Goal: Find specific page/section: Find specific page/section

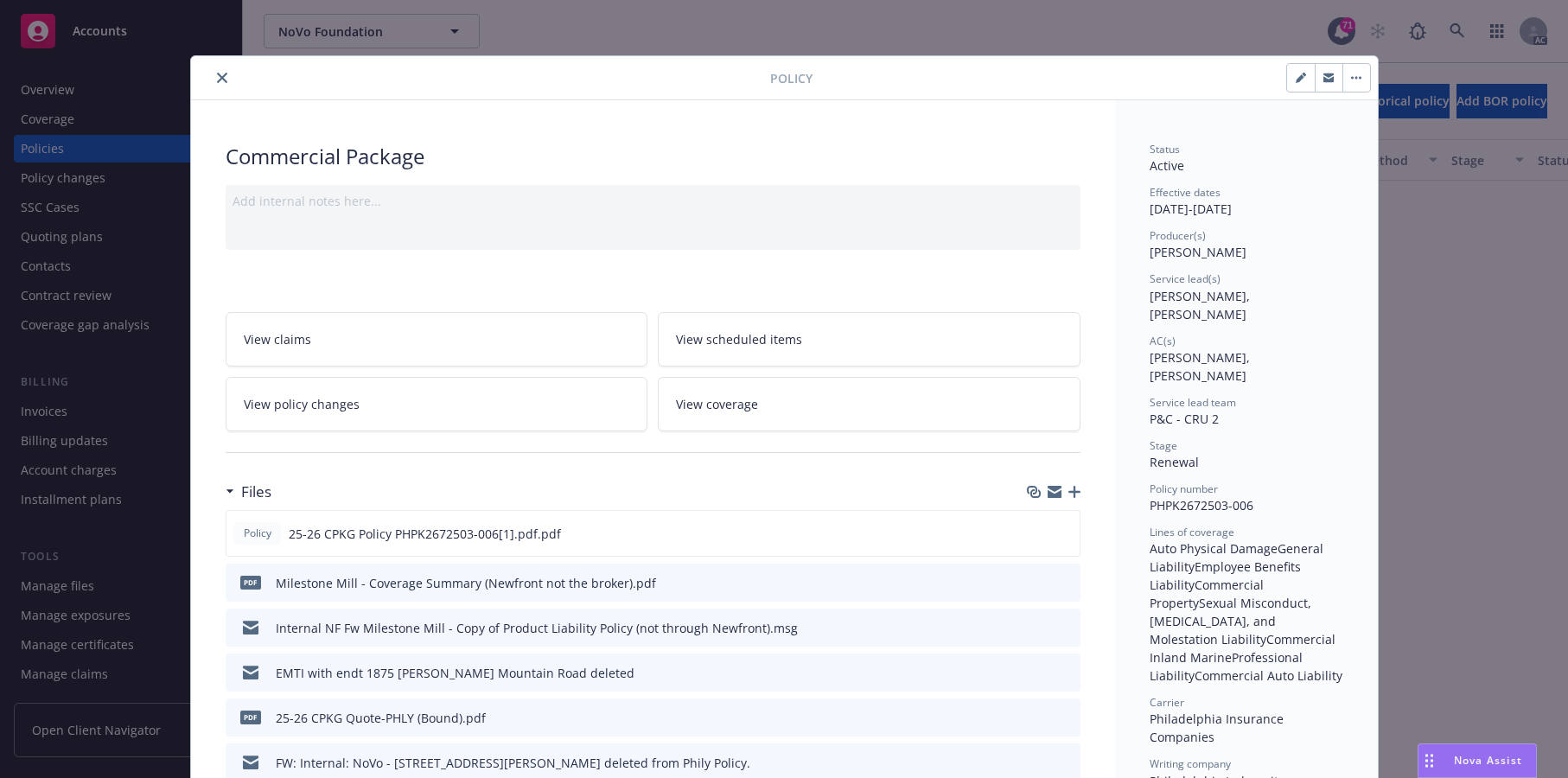
scroll to position [1771, 0]
click at [226, 88] on button "close" at bounding box center [222, 78] width 21 height 21
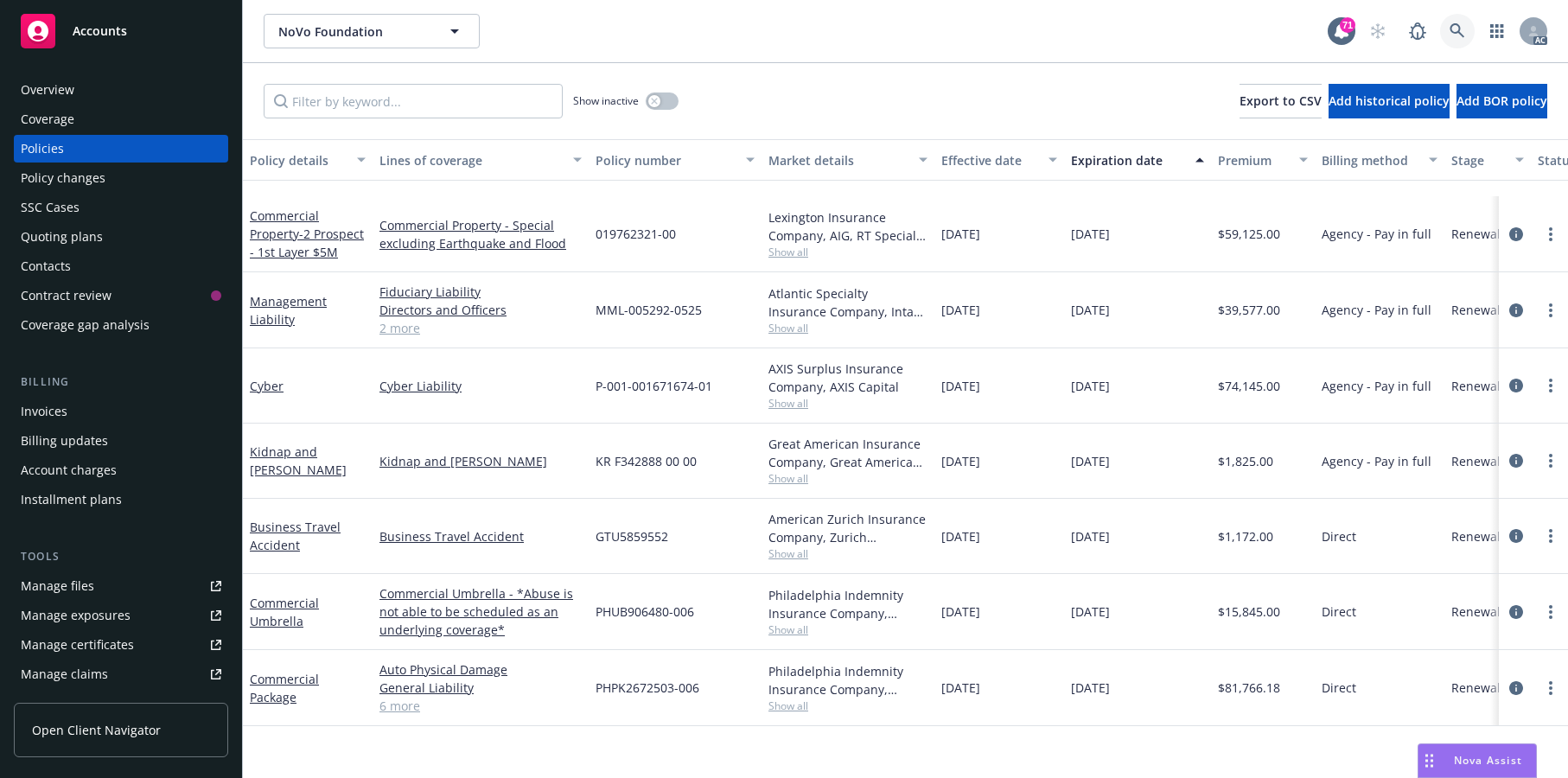
click at [1449, 38] on icon at bounding box center [1457, 31] width 15 height 15
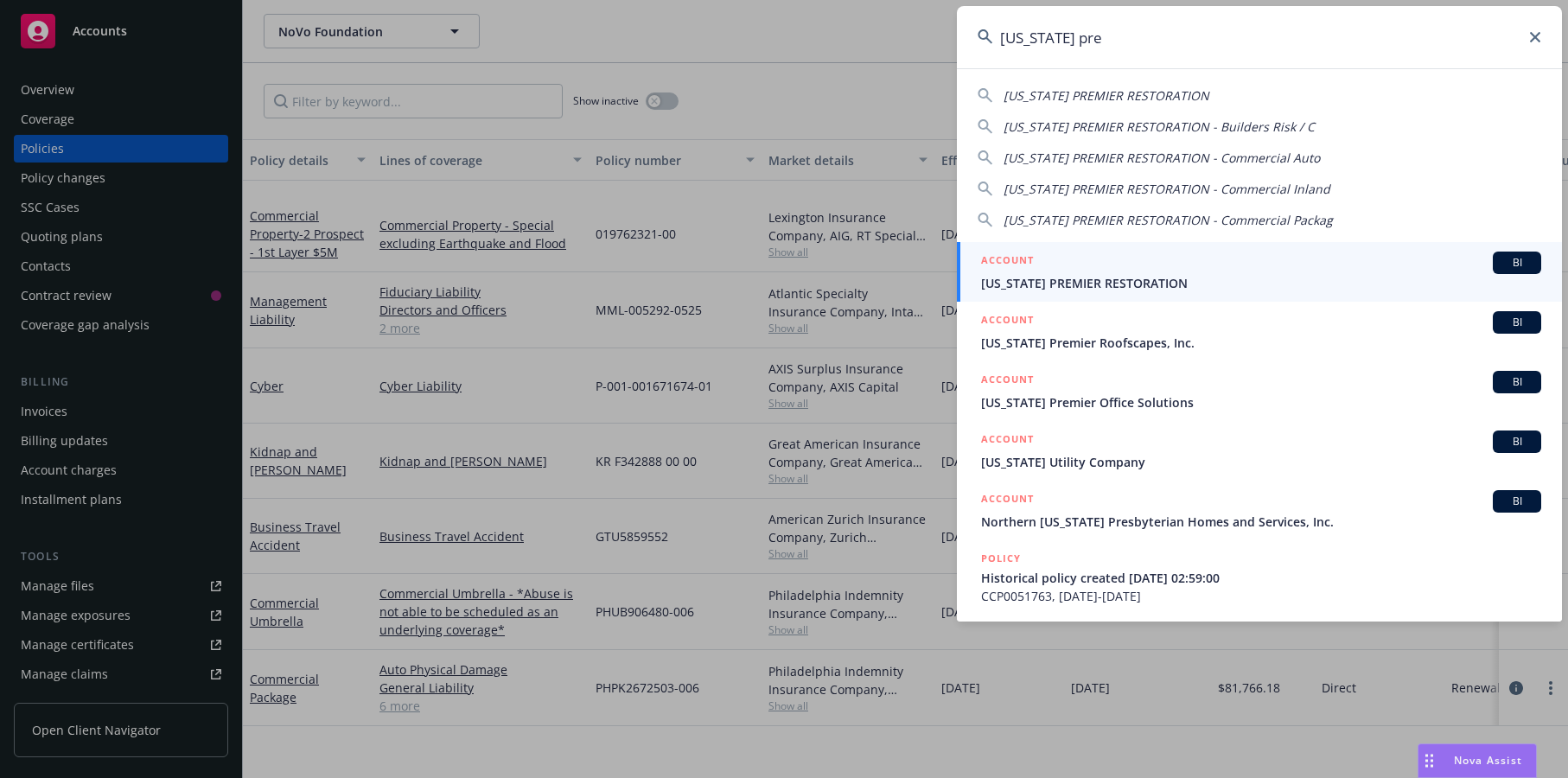
click at [1201, 85] on div "[US_STATE] PREMIER RESTORATION [US_STATE] PREMIER RESTORATION - Builders Risk /…" at bounding box center [1259, 154] width 605 height 150
click at [1190, 94] on span "[US_STATE] PREMIER RESTORATION" at bounding box center [1106, 95] width 206 height 16
type input "[US_STATE] PREMIER RESTORATION"
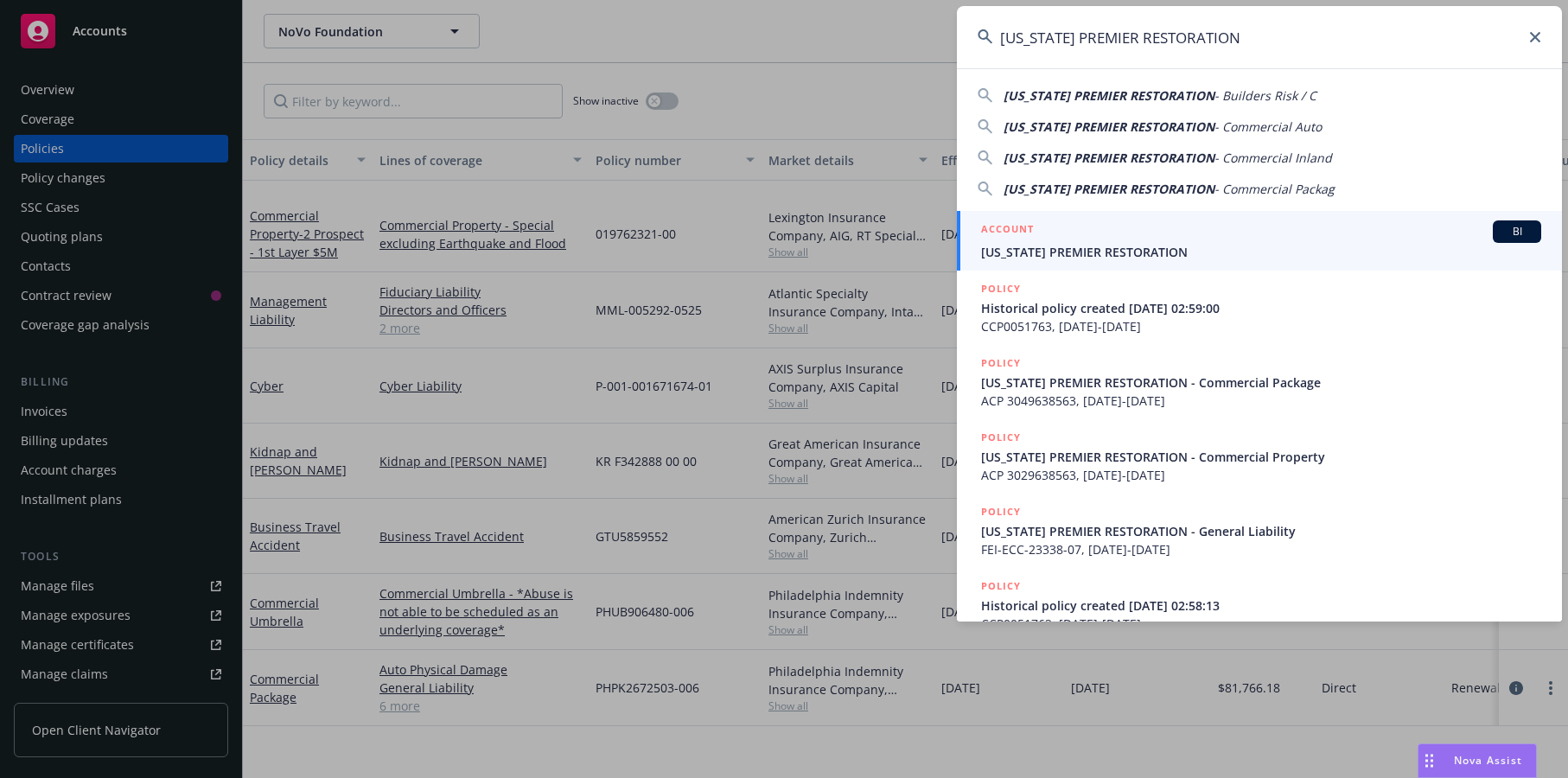
click at [1114, 256] on span "[US_STATE] PREMIER RESTORATION" at bounding box center [1260, 251] width 560 height 18
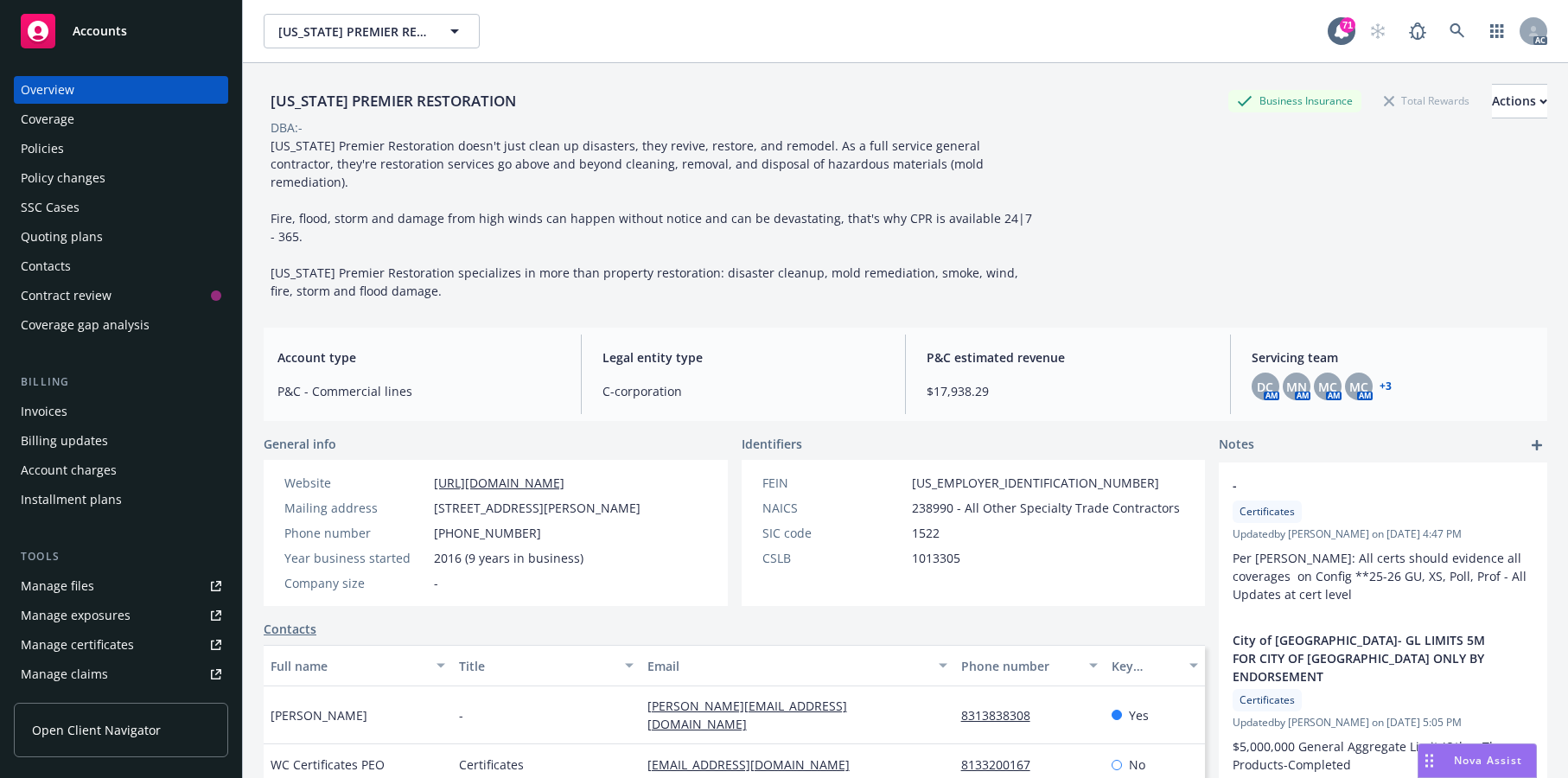
click at [1386, 391] on link "+ 3" at bounding box center [1385, 386] width 12 height 10
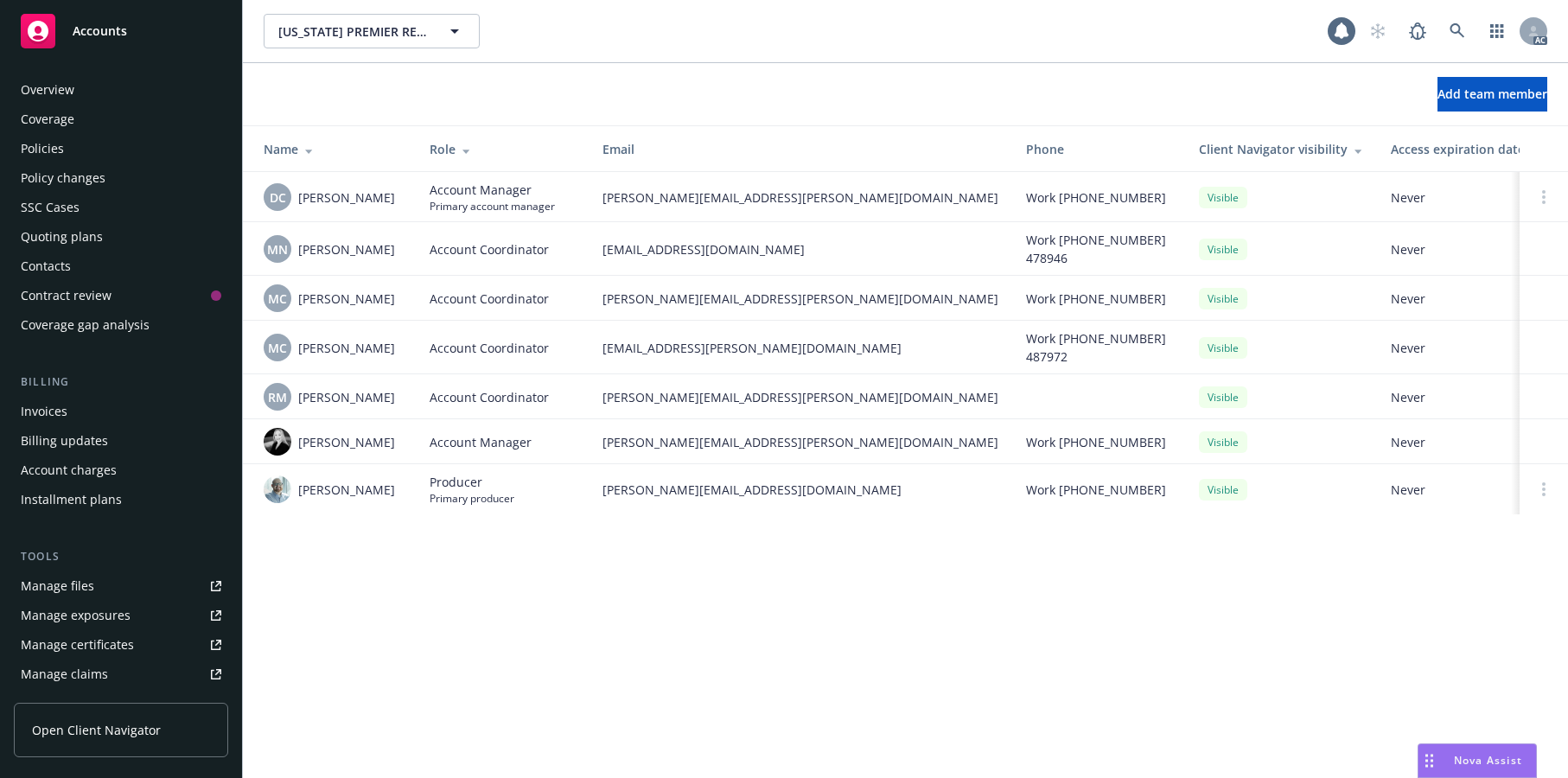
scroll to position [884, 0]
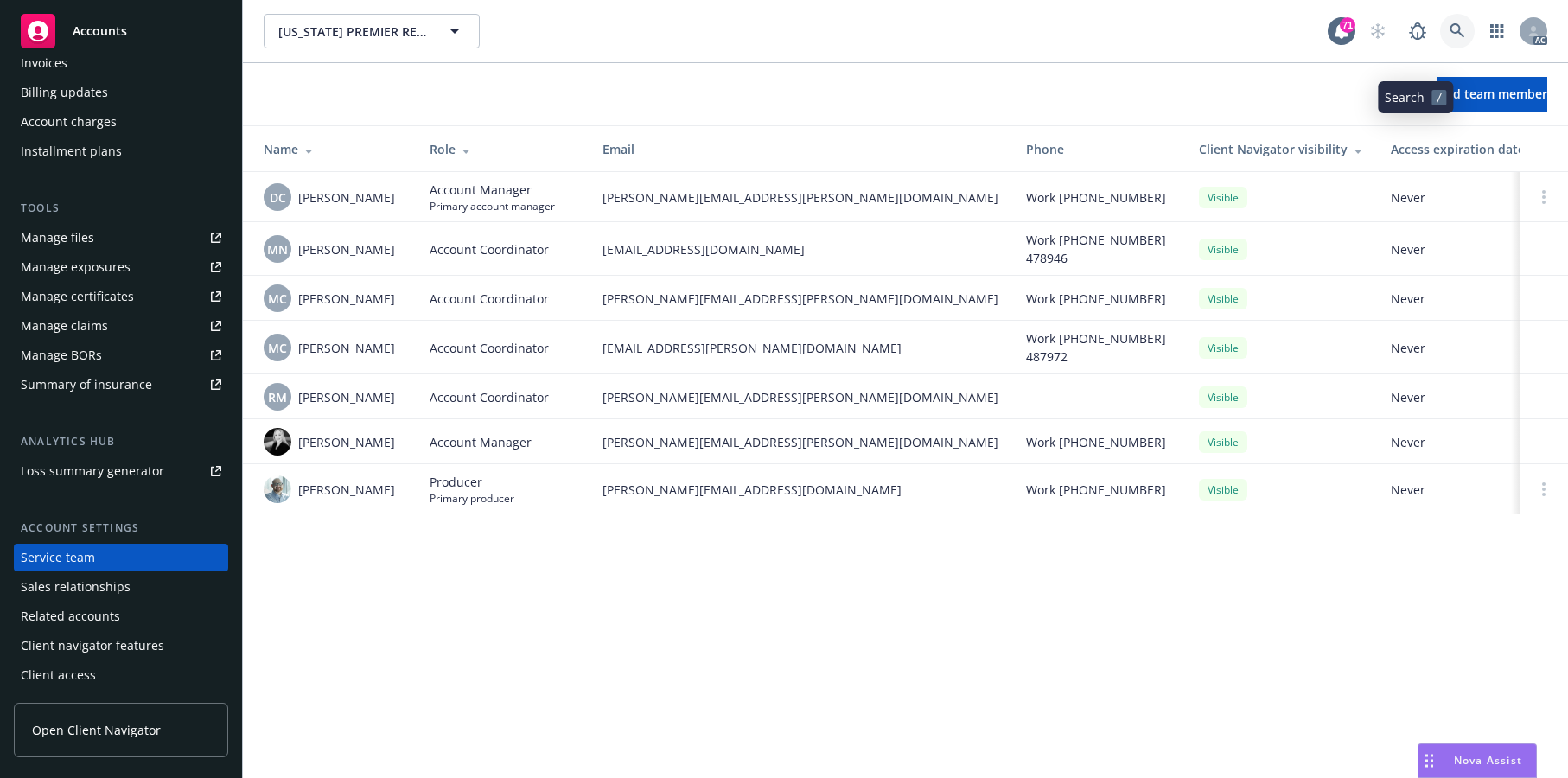
click at [1449, 39] on icon at bounding box center [1457, 31] width 16 height 16
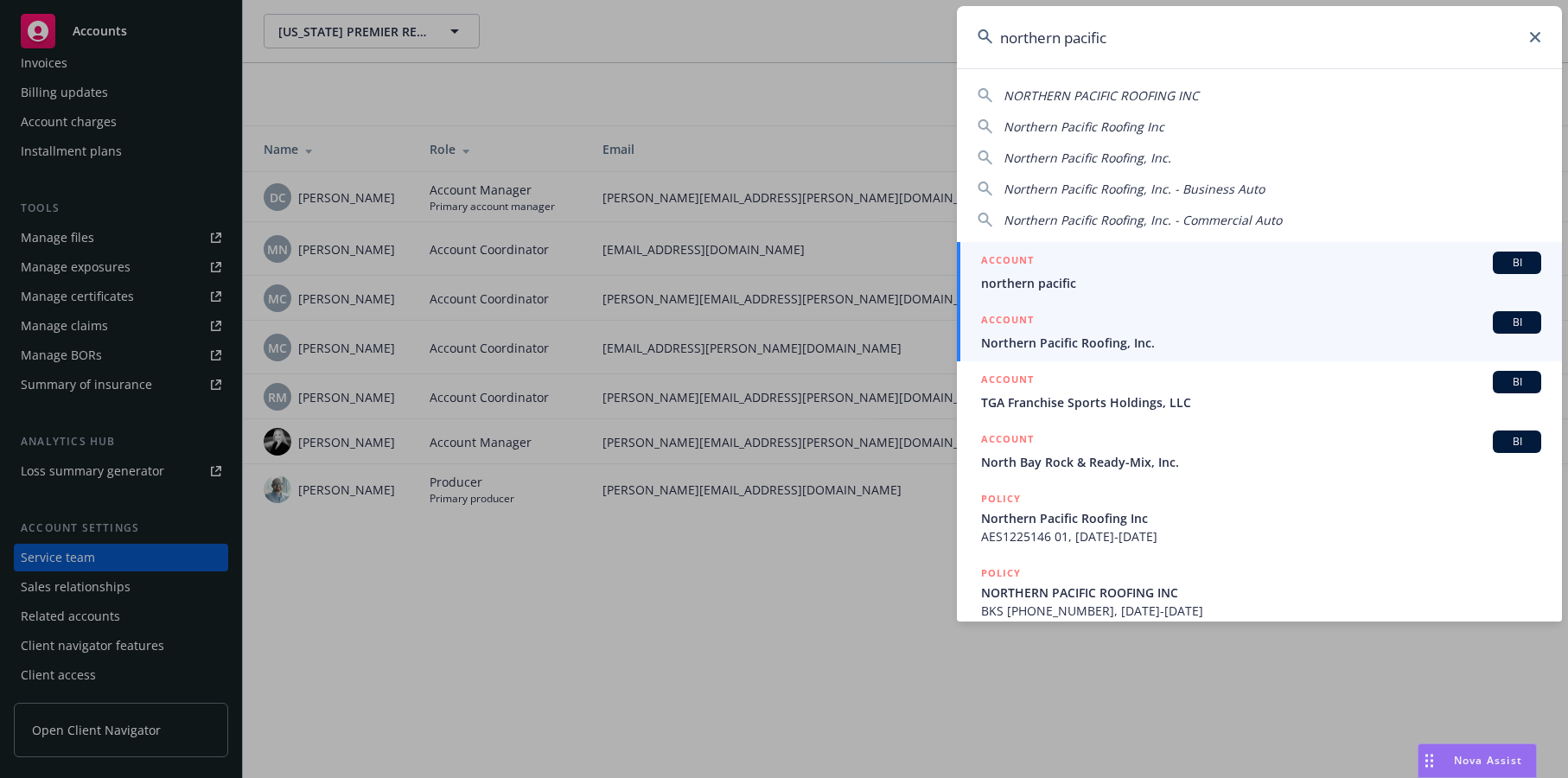
type input "northern pacific"
click at [1125, 340] on span "Northern Pacific Roofing, Inc." at bounding box center [1260, 342] width 560 height 18
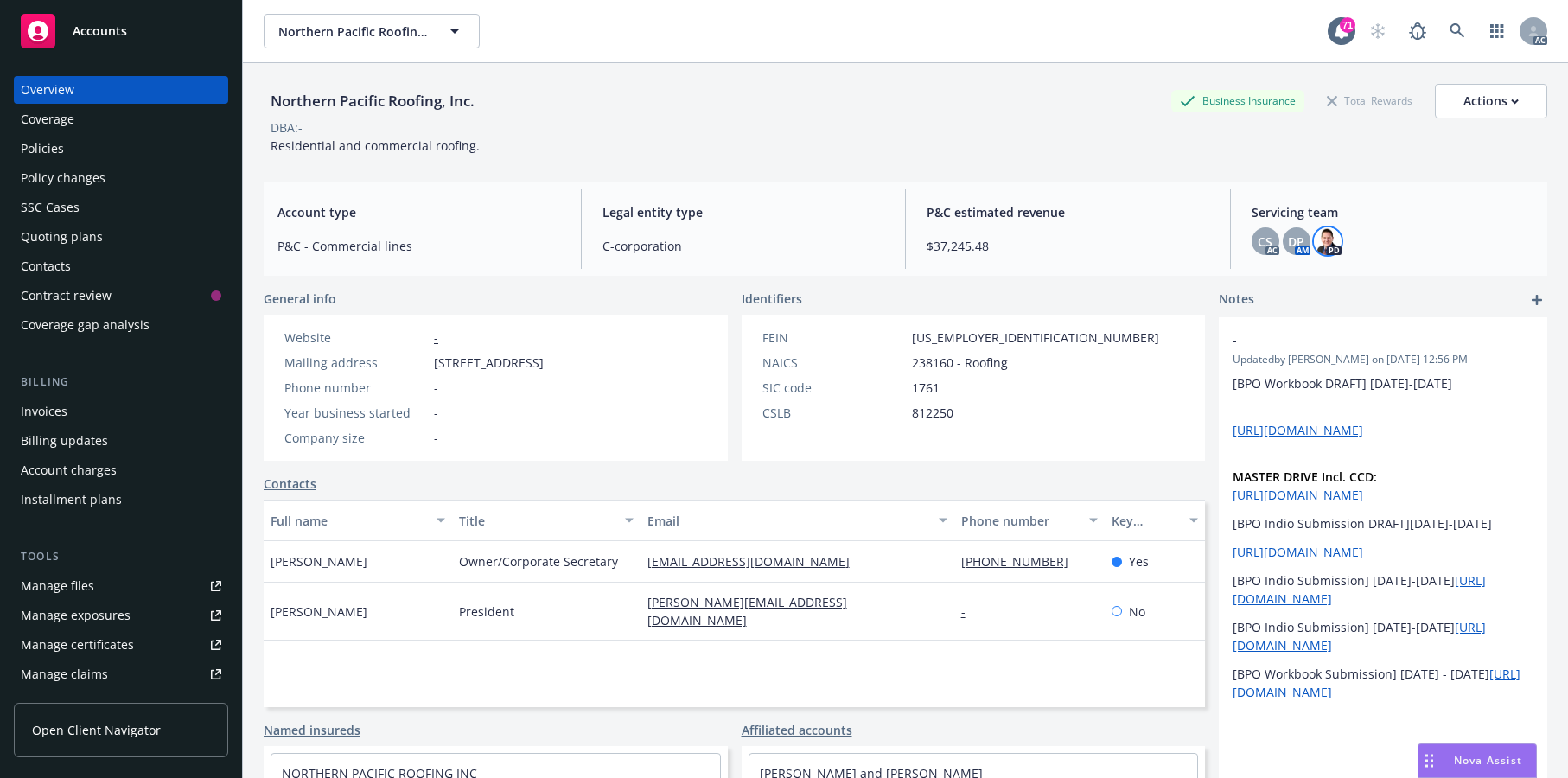
click at [1320, 255] on img at bounding box center [1327, 241] width 27 height 27
click at [64, 163] on div "Policies" at bounding box center [42, 148] width 43 height 27
